Goal: Information Seeking & Learning: Learn about a topic

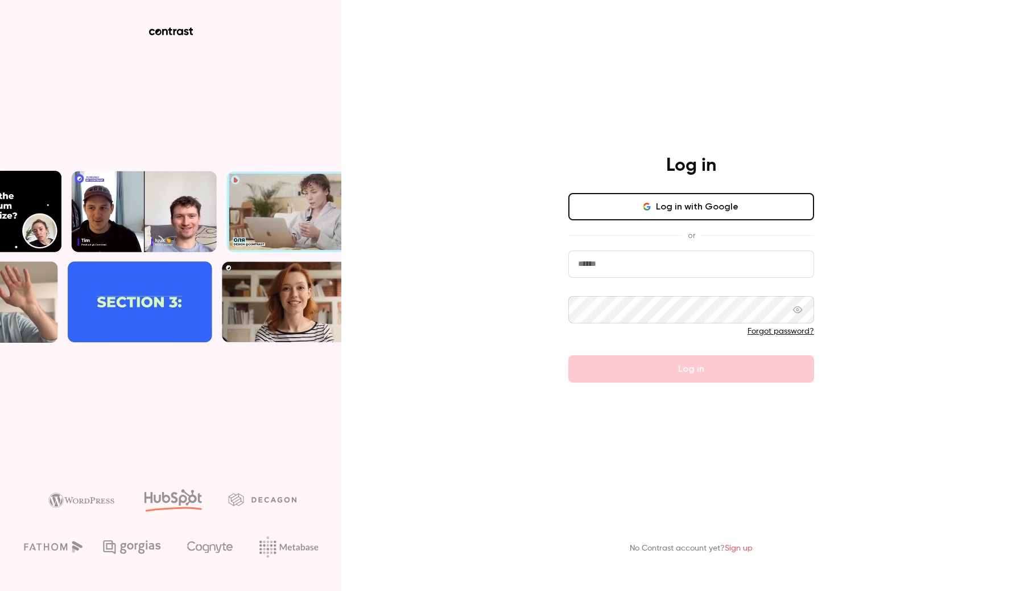
click at [621, 211] on button "Log in with Google" at bounding box center [691, 206] width 246 height 27
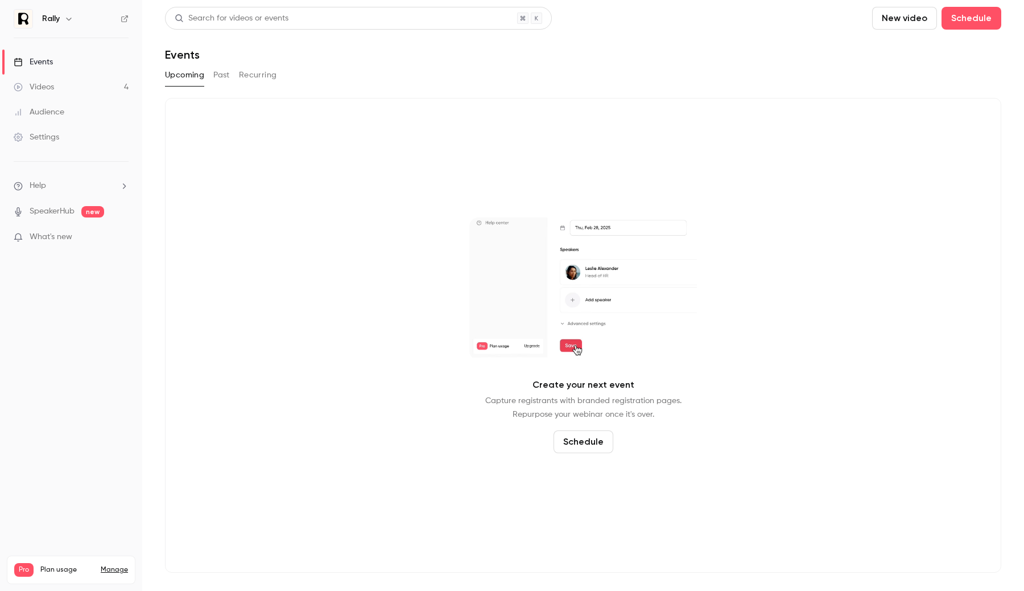
click at [78, 140] on link "Settings" at bounding box center [71, 137] width 142 height 25
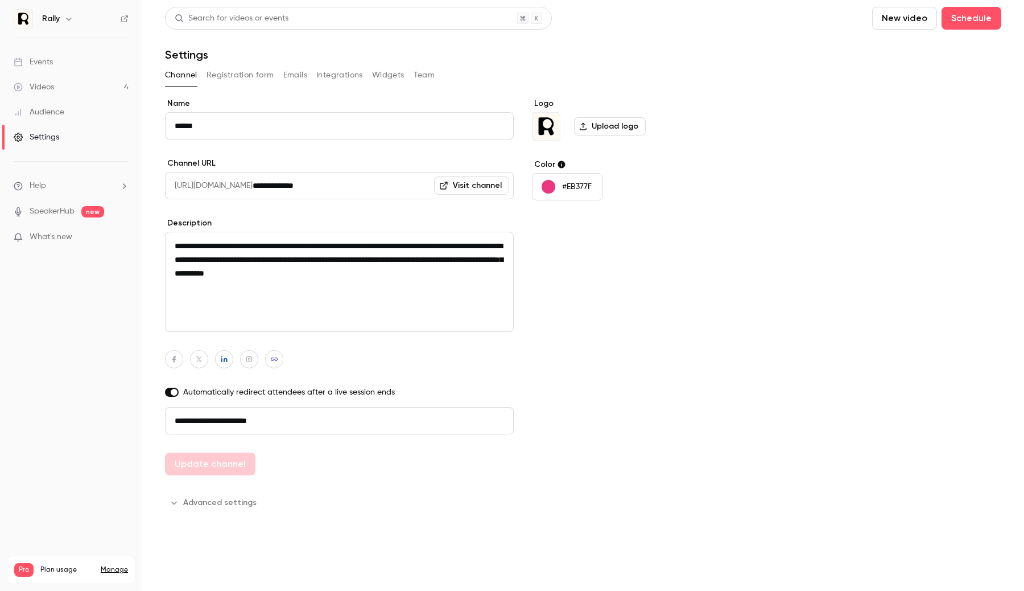
click at [347, 75] on button "Integrations" at bounding box center [339, 75] width 47 height 18
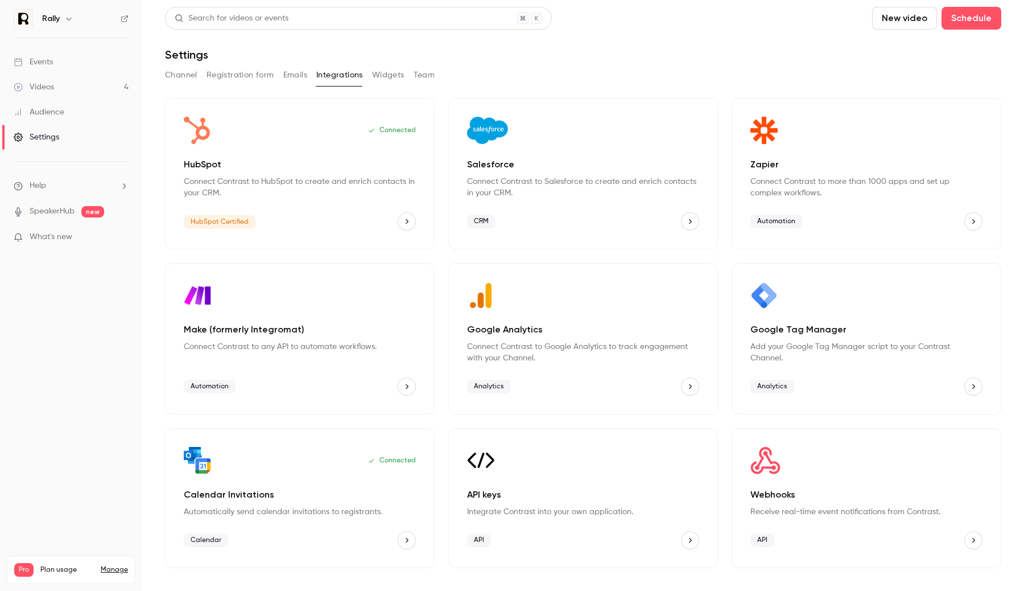
click at [772, 390] on span "Analytics" at bounding box center [773, 387] width 44 height 14
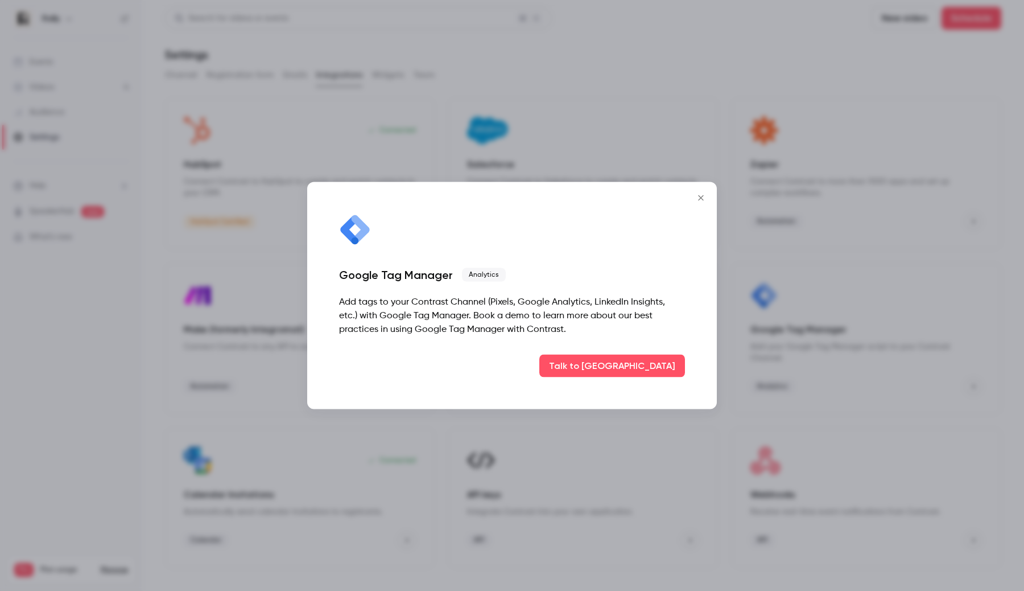
drag, startPoint x: 462, startPoint y: 299, endPoint x: 474, endPoint y: 311, distance: 16.9
click at [463, 301] on div "Add tags to your Contrast Channel (Pixels, Google Analytics, LinkedIn Insights,…" at bounding box center [512, 315] width 346 height 41
click at [474, 311] on div "Add tags to your Contrast Channel (Pixels, Google Analytics, LinkedIn Insights,…" at bounding box center [512, 315] width 346 height 41
click at [701, 201] on icon "Close" at bounding box center [701, 197] width 14 height 9
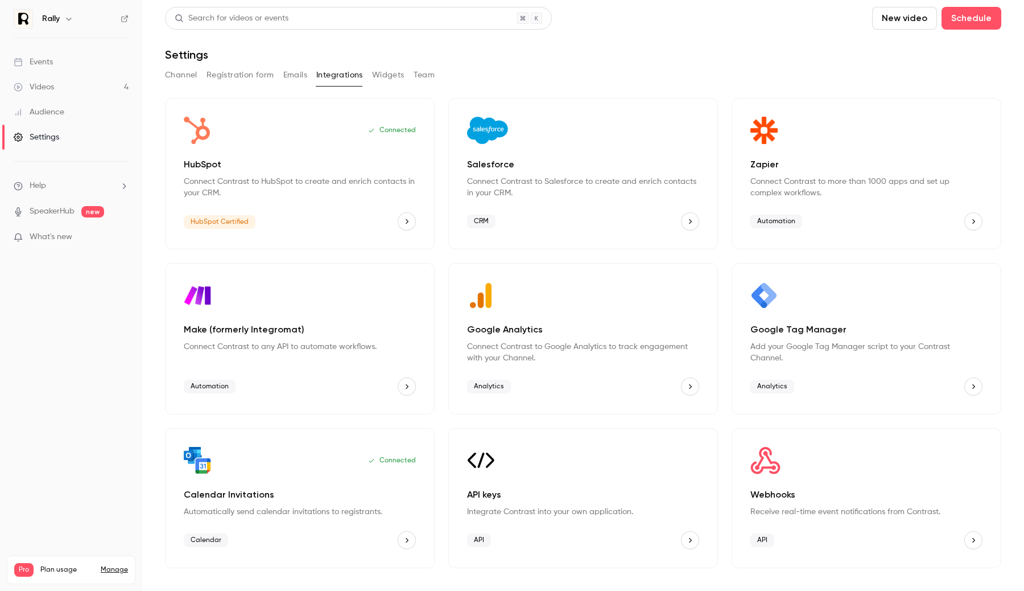
click at [808, 351] on p "Add your Google Tag Manager script to your Contrast Channel." at bounding box center [867, 352] width 232 height 23
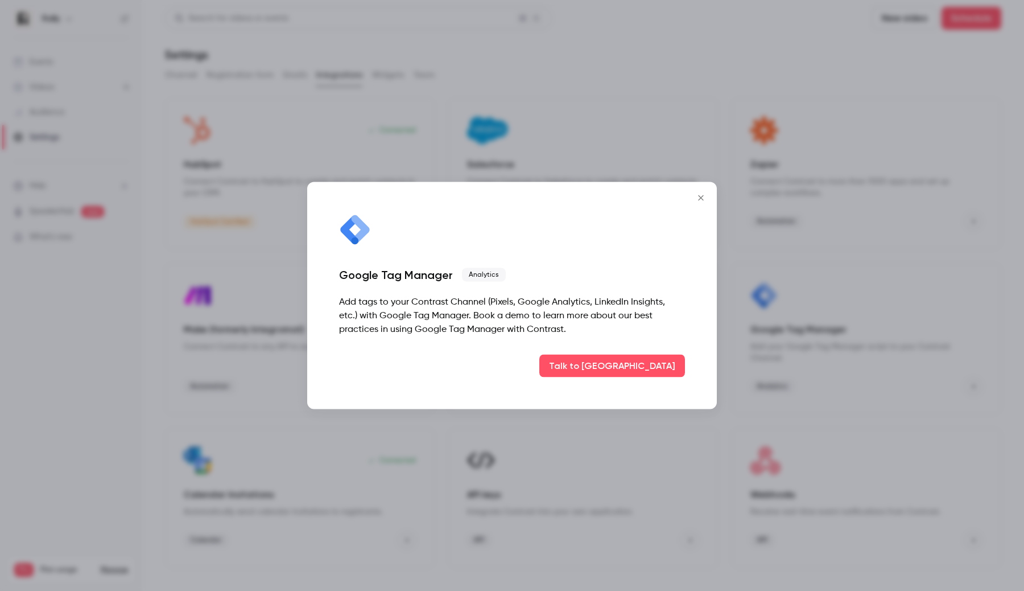
click at [704, 193] on icon "Close" at bounding box center [701, 197] width 14 height 9
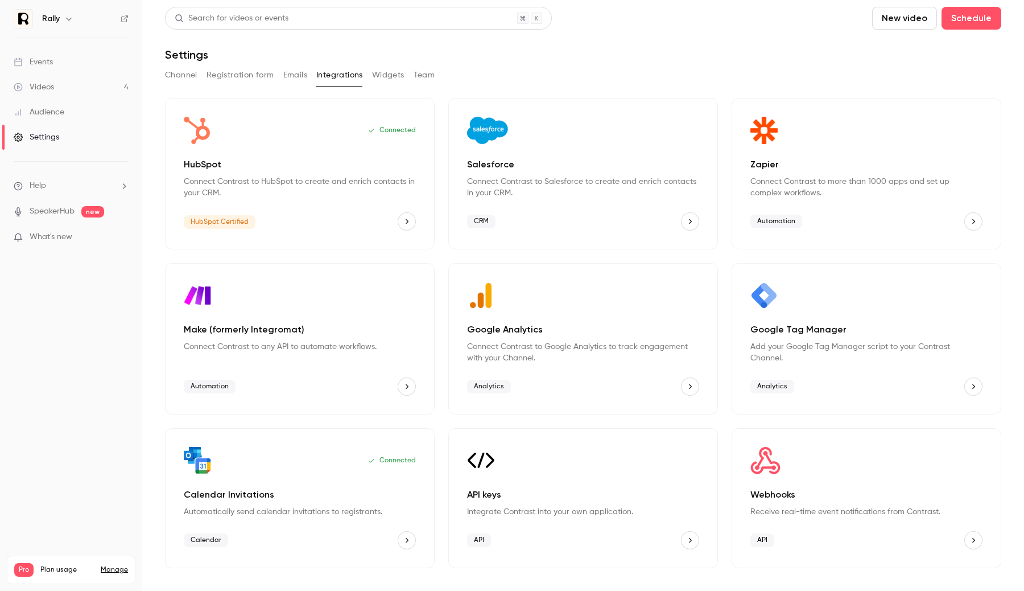
click at [886, 331] on p "Google Tag Manager" at bounding box center [867, 330] width 232 height 14
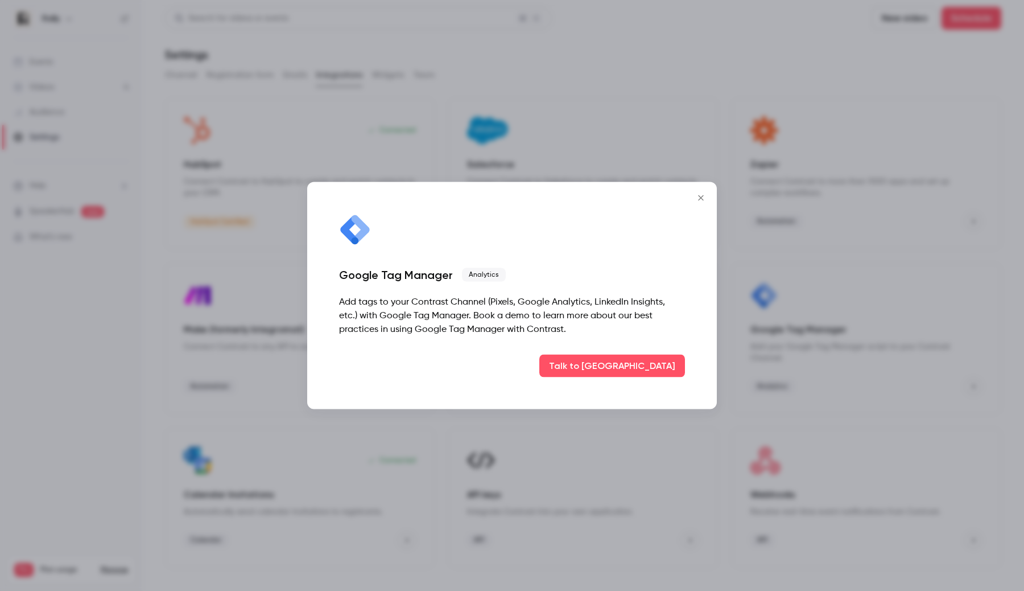
click at [706, 196] on icon "Close" at bounding box center [701, 197] width 14 height 9
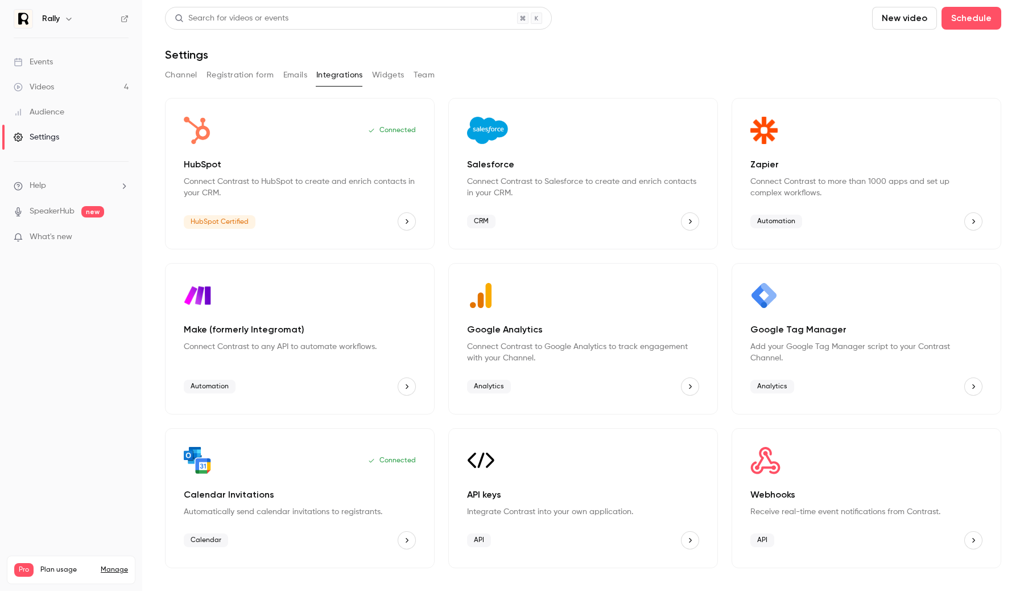
click at [617, 194] on p "Connect Contrast to Salesforce to create and enrich contacts in your CRM." at bounding box center [583, 187] width 232 height 23
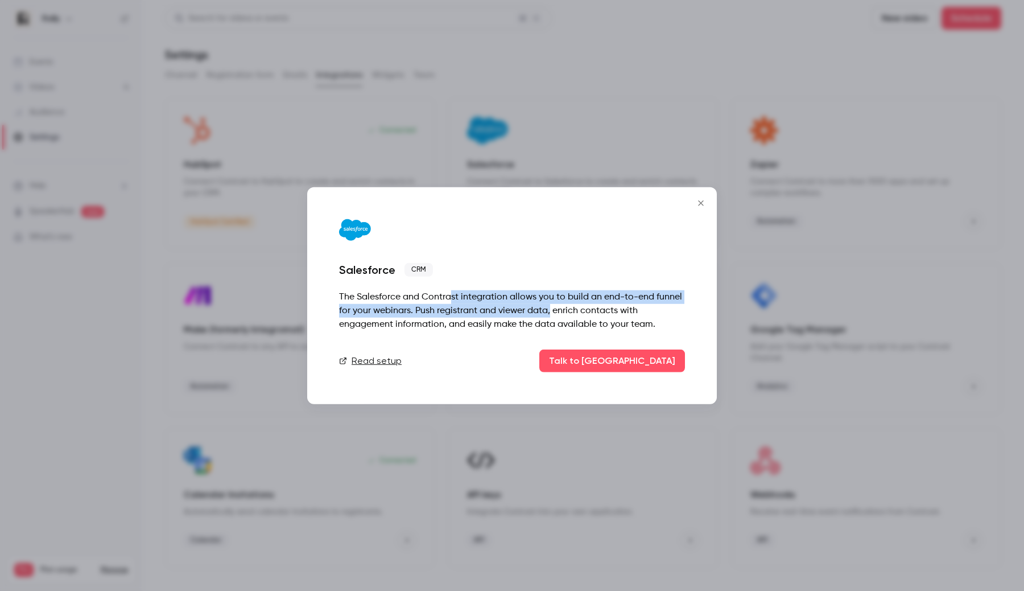
drag, startPoint x: 450, startPoint y: 296, endPoint x: 549, endPoint y: 316, distance: 101.4
click at [550, 316] on div "The Salesforce and Contrast integration allows you to build an end-to-end funne…" at bounding box center [512, 310] width 346 height 41
click at [546, 315] on div "The Salesforce and Contrast integration allows you to build an end-to-end funne…" at bounding box center [512, 310] width 346 height 41
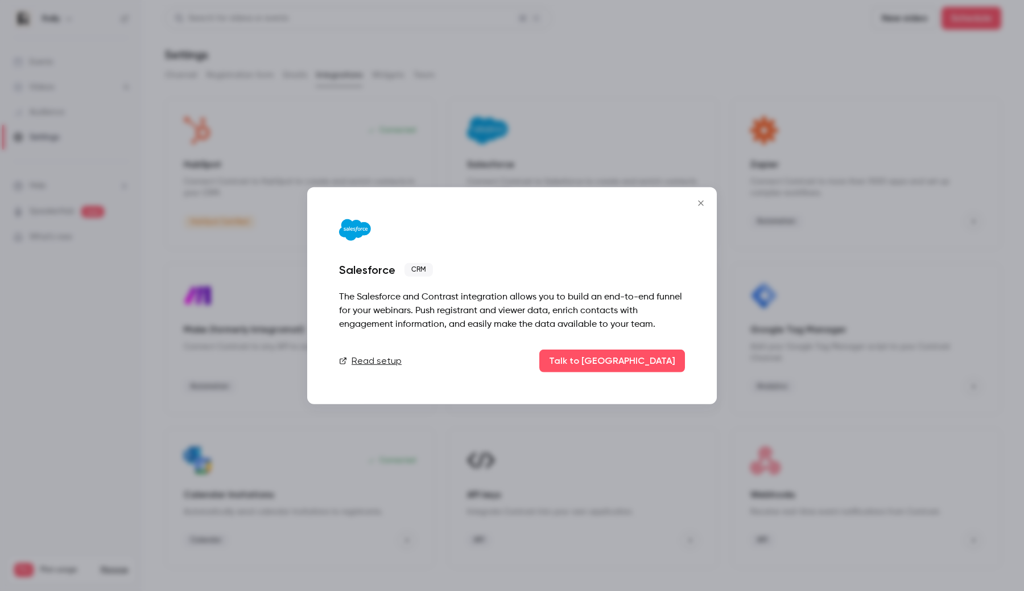
click at [705, 197] on button "Close" at bounding box center [701, 203] width 23 height 23
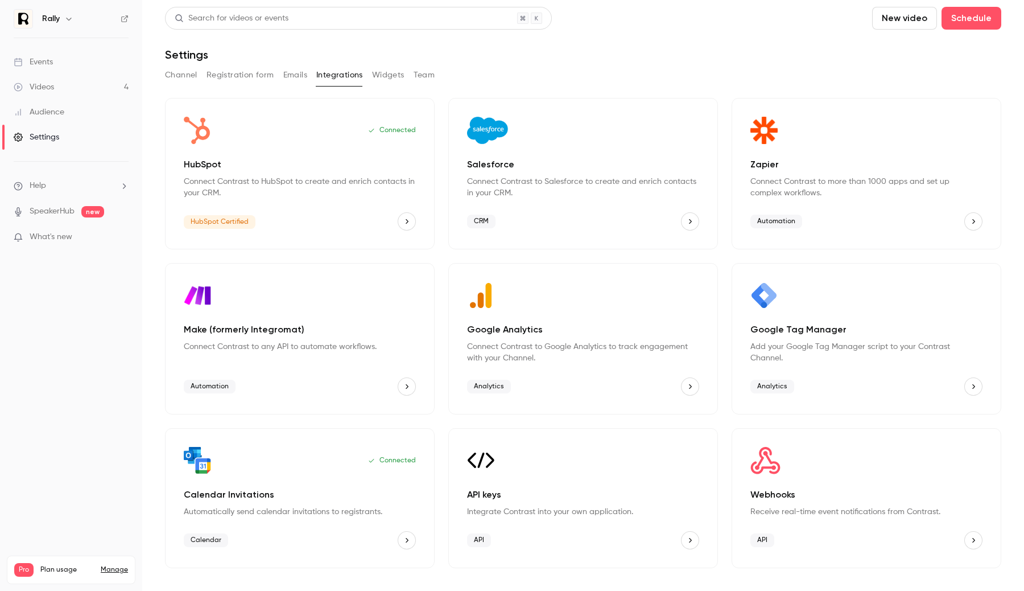
click at [815, 363] on div "Google Tag Manager Add your Google Tag Manager script to your Contrast Channel.…" at bounding box center [867, 338] width 270 height 151
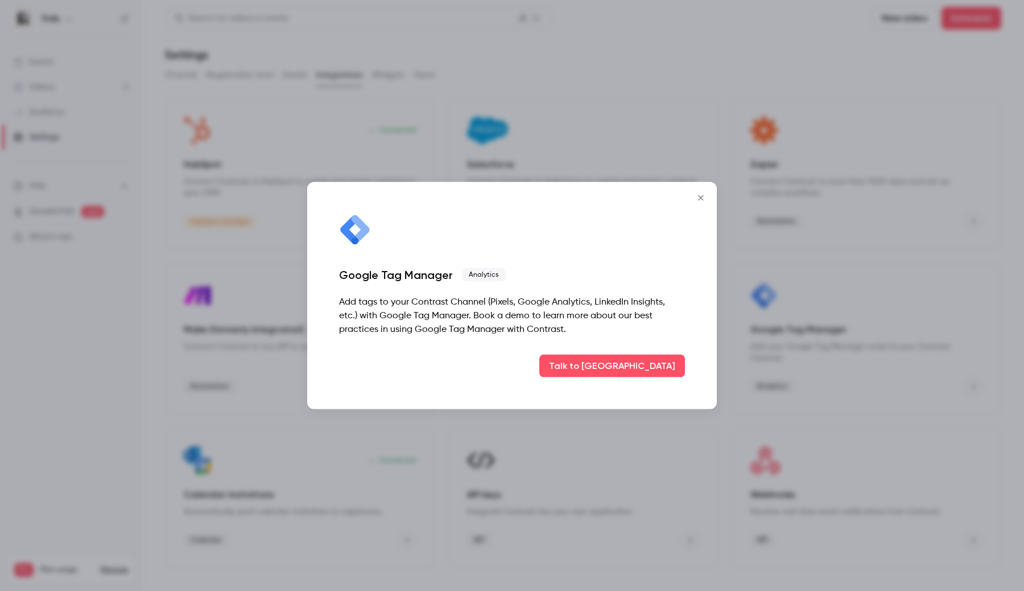
click at [701, 193] on icon "Close" at bounding box center [701, 197] width 14 height 9
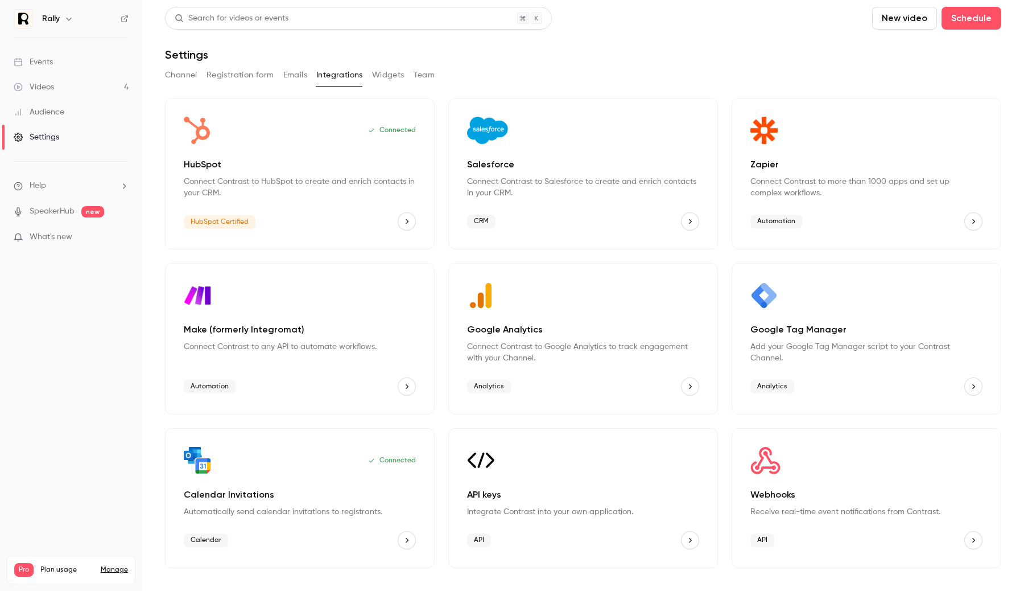
click at [626, 164] on p "Salesforce" at bounding box center [583, 165] width 232 height 14
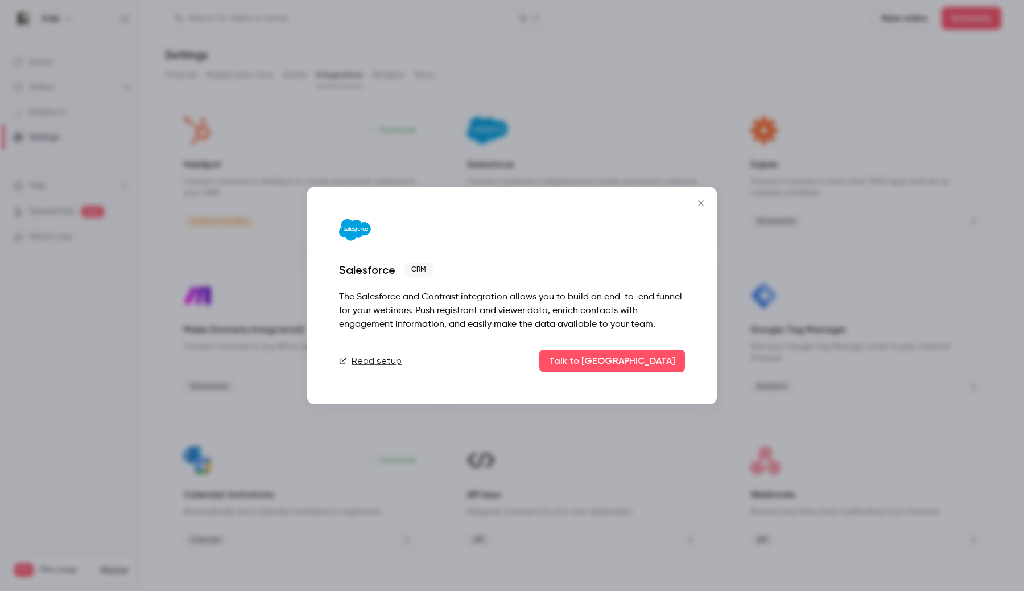
click at [777, 341] on div at bounding box center [512, 295] width 1024 height 591
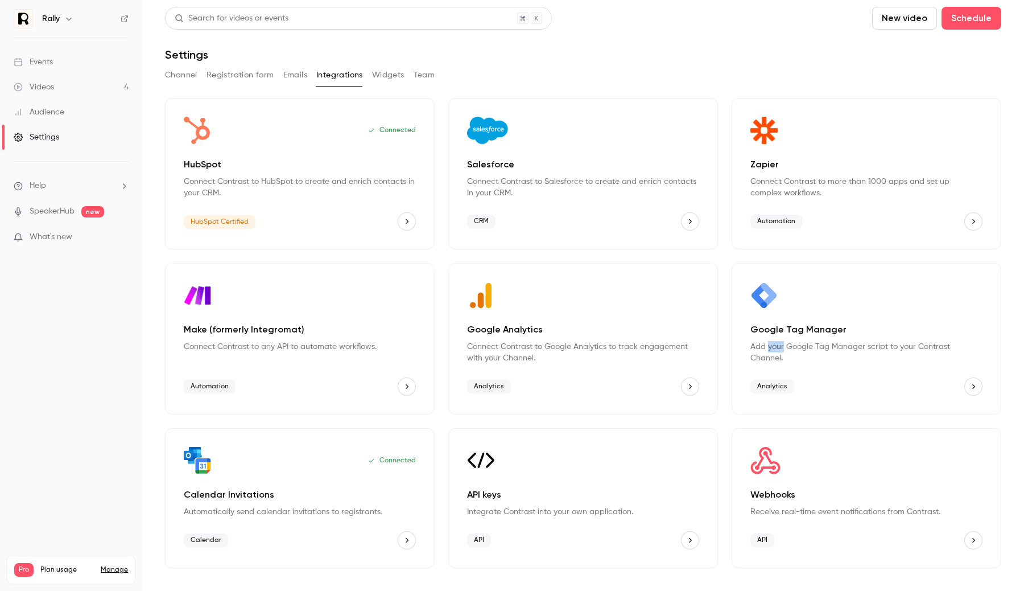
click at [777, 341] on p "Add your Google Tag Manager script to your Contrast Channel." at bounding box center [867, 352] width 232 height 23
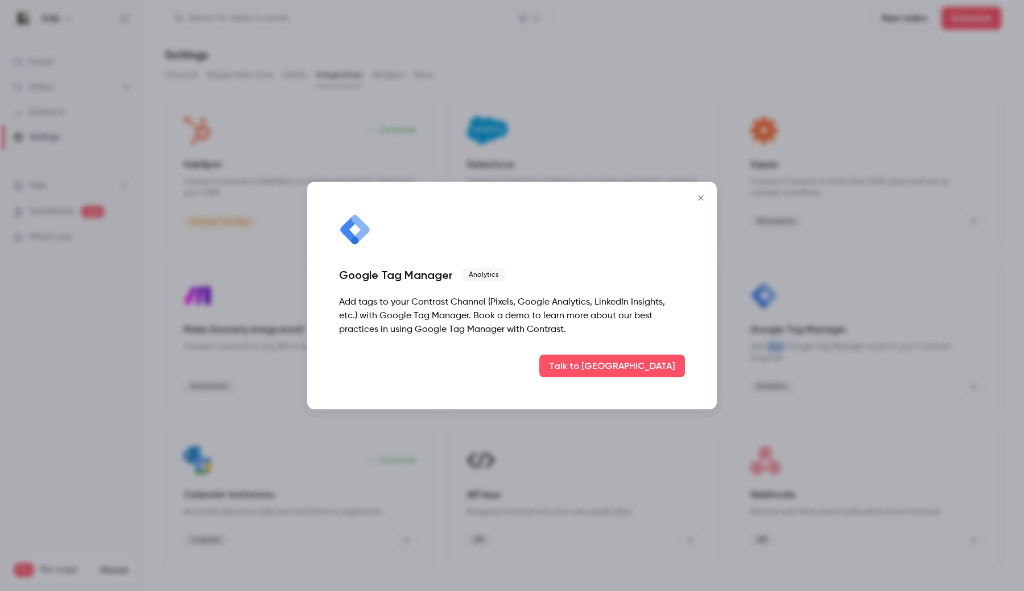
click at [700, 200] on icon "Close" at bounding box center [701, 197] width 14 height 9
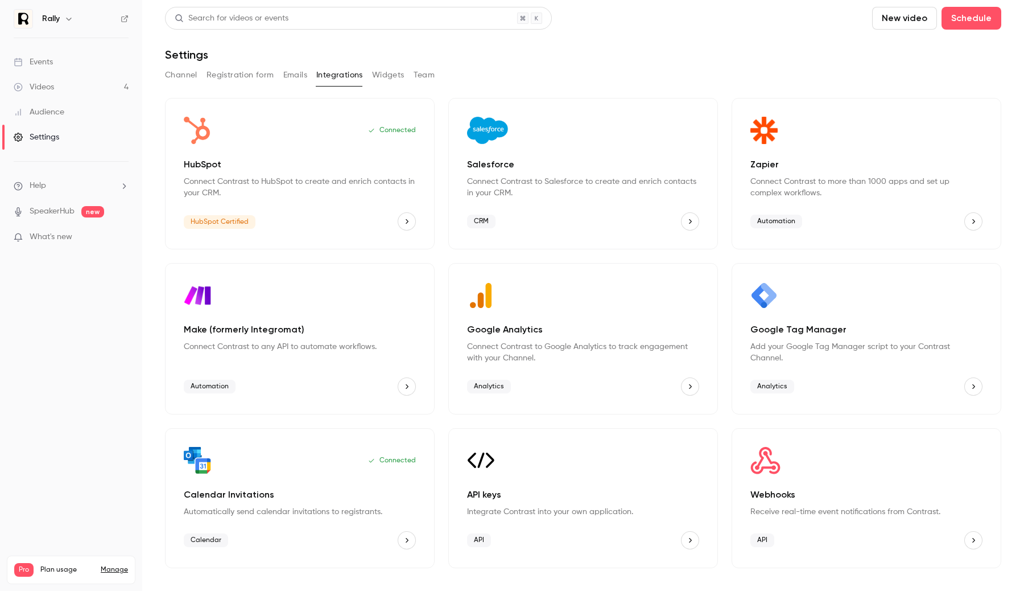
click at [790, 356] on div "Google Tag Manager Add your Google Tag Manager script to your Contrast Channel.…" at bounding box center [867, 338] width 270 height 151
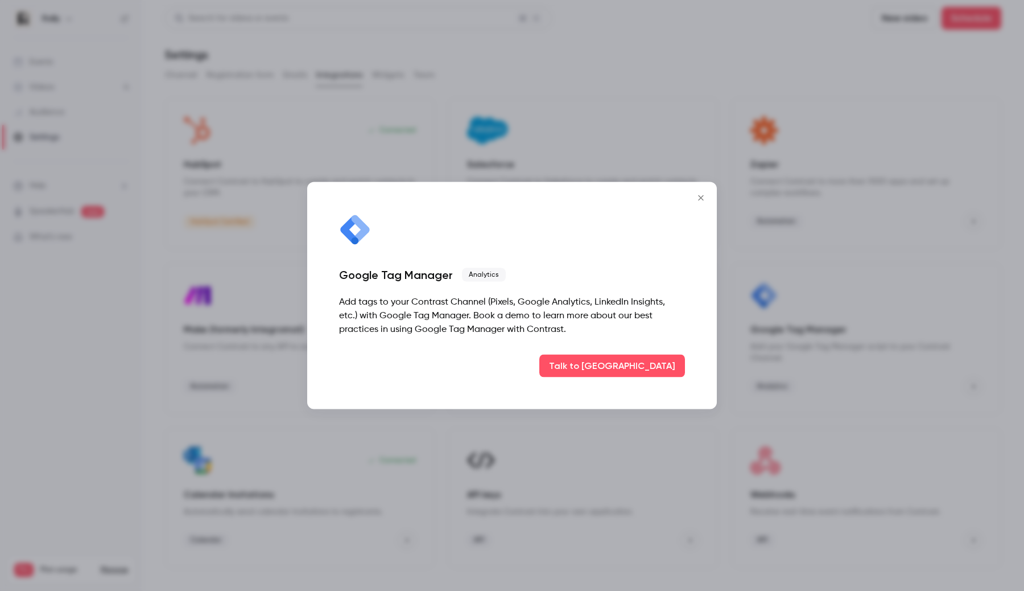
click at [702, 201] on icon "Close" at bounding box center [701, 197] width 14 height 9
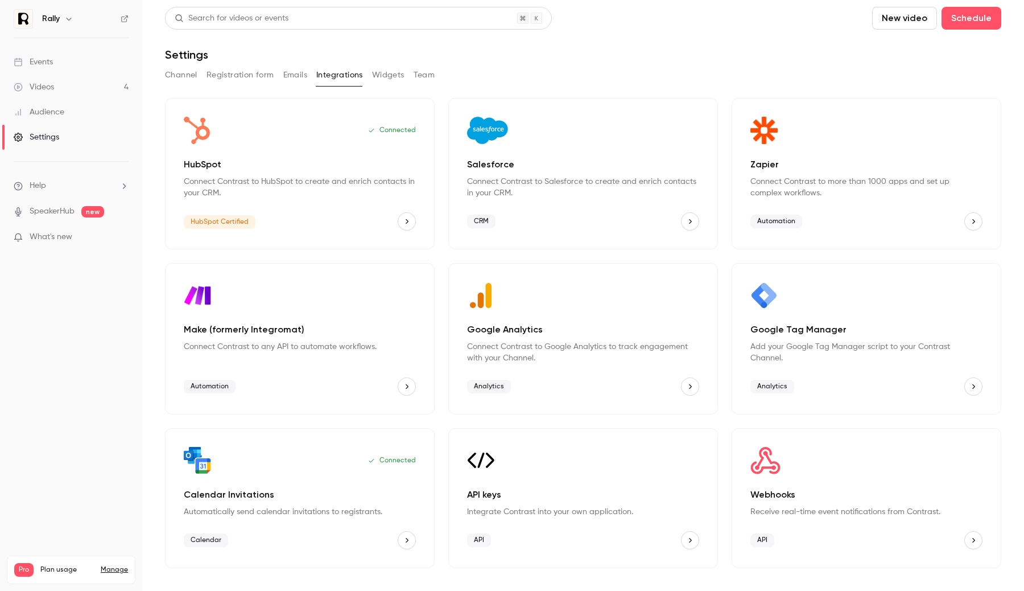
click at [57, 238] on span "What's new" at bounding box center [51, 237] width 43 height 12
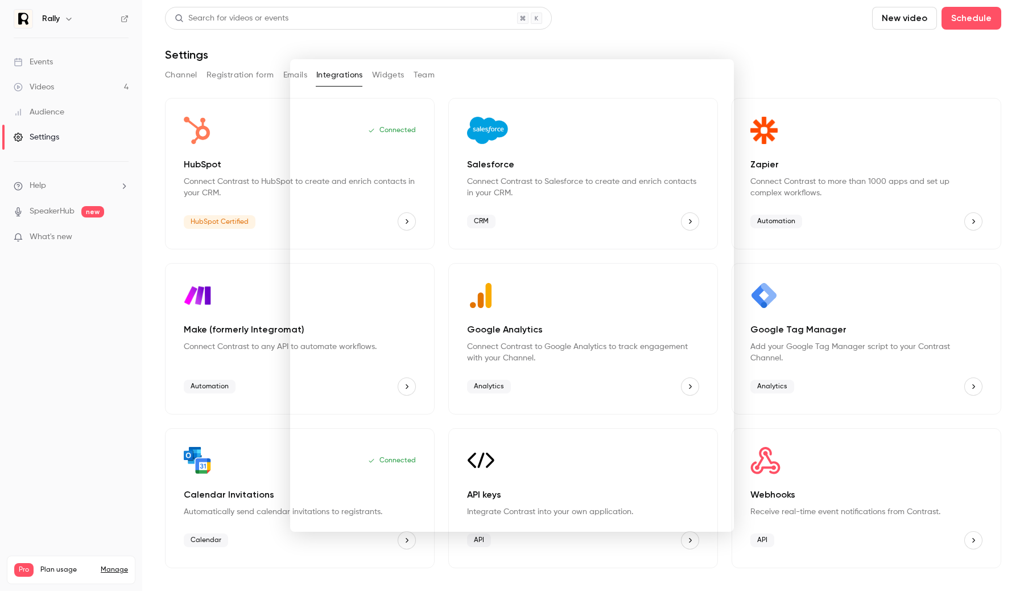
click at [245, 275] on div at bounding box center [512, 295] width 1024 height 591
